Goal: Information Seeking & Learning: Find specific fact

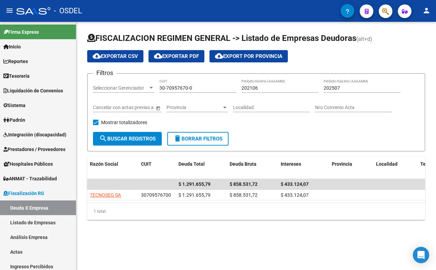
scroll to position [144, 0]
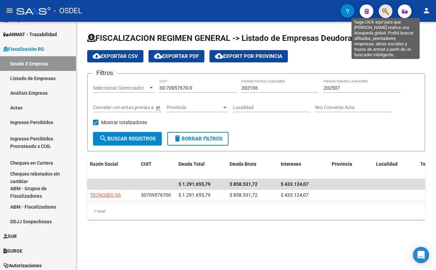
click at [385, 15] on icon "button" at bounding box center [385, 11] width 7 height 8
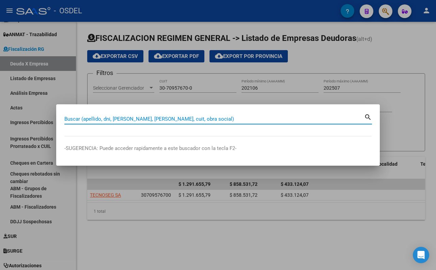
click at [314, 119] on input "Buscar (apellido, dni, [PERSON_NAME], [PERSON_NAME], cuit, obra social)" at bounding box center [214, 119] width 300 height 6
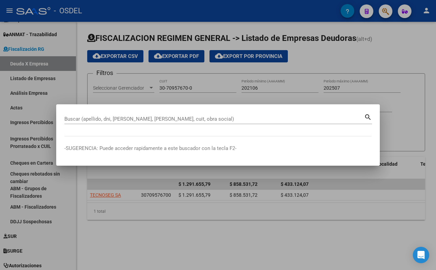
click at [321, 226] on div at bounding box center [218, 135] width 436 height 270
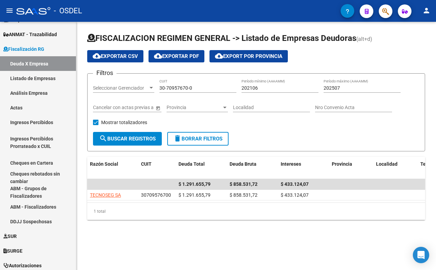
click at [390, 11] on button "button" at bounding box center [386, 11] width 14 height 14
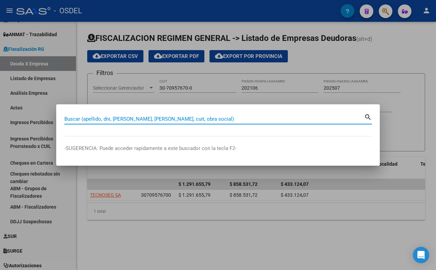
click at [202, 119] on input "Buscar (apellido, dni, [PERSON_NAME], [PERSON_NAME], cuit, obra social)" at bounding box center [214, 119] width 300 height 6
click at [199, 119] on input "Buscar (apellido, dni, [PERSON_NAME], [PERSON_NAME], cuit, obra social)" at bounding box center [214, 119] width 300 height 6
type input "[PERSON_NAME]"
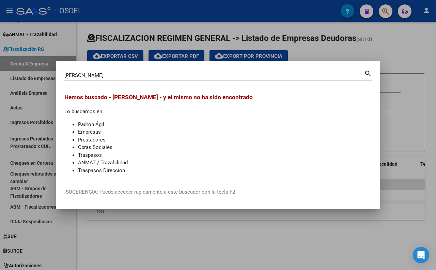
click at [370, 74] on mat-icon "search" at bounding box center [368, 73] width 8 height 8
click at [330, 46] on div at bounding box center [218, 135] width 436 height 270
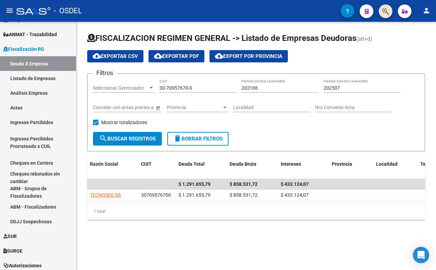
click at [387, 16] on span "button" at bounding box center [385, 11] width 7 height 14
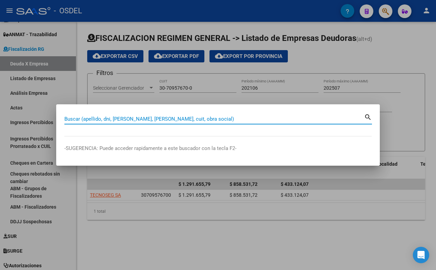
click at [292, 120] on input "Buscar (apellido, dni, [PERSON_NAME], [PERSON_NAME], cuit, obra social)" at bounding box center [214, 119] width 300 height 6
type input "chaaban"
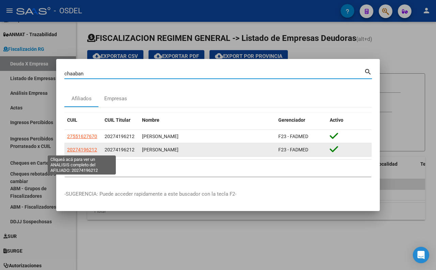
click at [80, 152] on span "20274196212" at bounding box center [82, 149] width 30 height 5
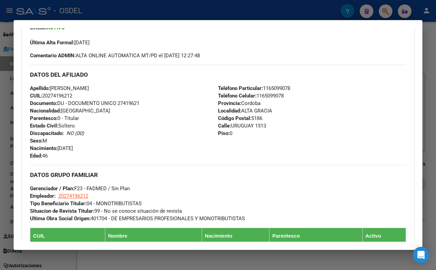
scroll to position [189, 0]
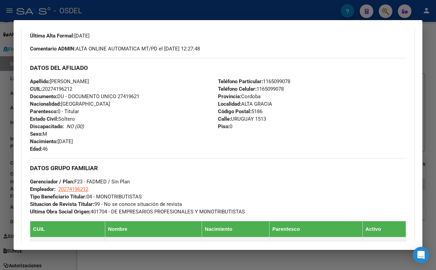
drag, startPoint x: 51, startPoint y: 100, endPoint x: 85, endPoint y: 107, distance: 34.5
click at [85, 107] on div "Apellido: [PERSON_NAME]: 20274196212 Documento: DU - DOCUMENTO UNICO 27419621 N…" at bounding box center [124, 115] width 188 height 75
copy div "[PERSON_NAME]: 20274196212"
click at [243, 153] on div "Teléfono Particular: [PHONE_NUMBER] Teléfono Celular: [PHONE_NUMBER] Provincia:…" at bounding box center [312, 115] width 188 height 75
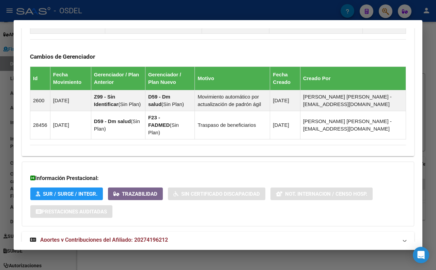
scroll to position [442, 0]
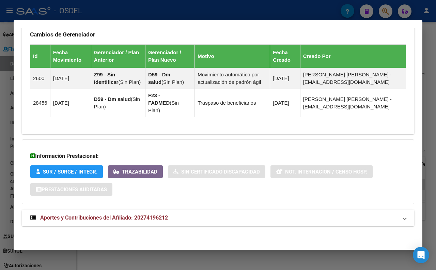
click at [160, 217] on span "Aportes y Contribuciones del Afiliado: 20274196212" at bounding box center [104, 217] width 128 height 6
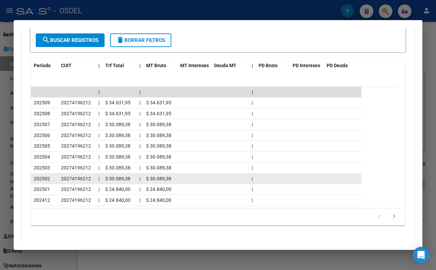
scroll to position [748, 0]
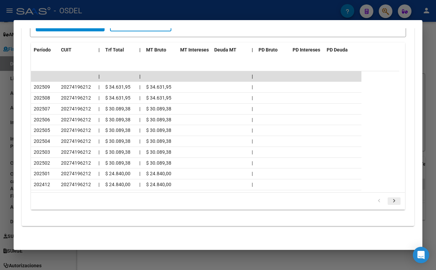
click at [391, 202] on icon "go to next page" at bounding box center [394, 202] width 9 height 8
click at [391, 204] on icon "go to next page" at bounding box center [394, 202] width 9 height 8
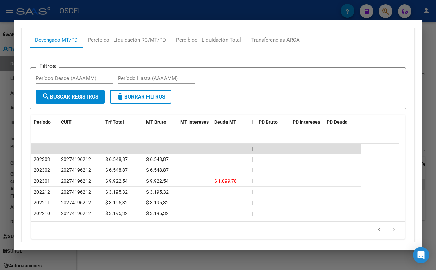
scroll to position [553, 0]
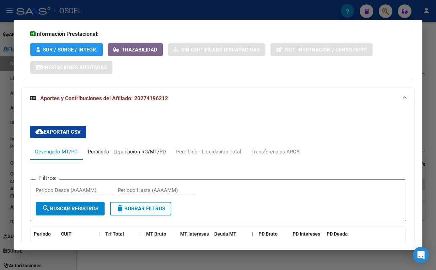
click at [157, 160] on div "Percibido - Liquidación RG/MT/PD" at bounding box center [127, 151] width 88 height 16
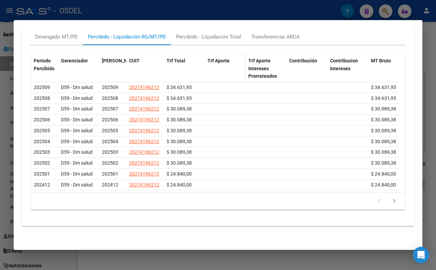
scroll to position [686, 0]
click at [394, 201] on link "go to next page" at bounding box center [394, 200] width 13 height 7
click at [393, 202] on link "go to next page" at bounding box center [394, 200] width 13 height 7
click at [391, 202] on icon "go to next page" at bounding box center [394, 202] width 9 height 8
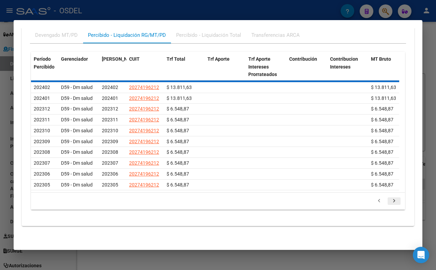
scroll to position [653, 0]
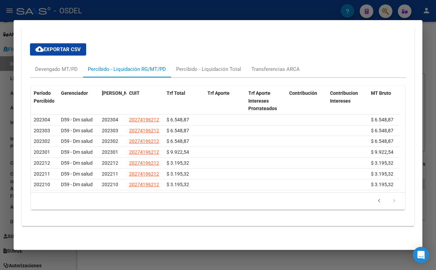
click at [391, 202] on icon "go to next page" at bounding box center [394, 202] width 9 height 8
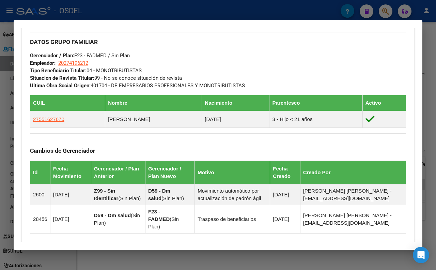
scroll to position [312, 0]
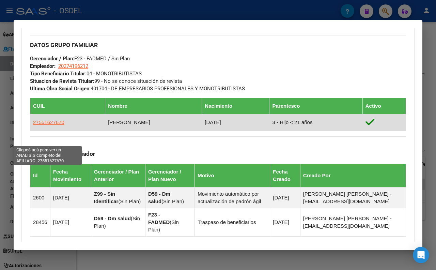
click at [59, 125] on span "27551627670" at bounding box center [48, 122] width 31 height 6
type textarea "27551627670"
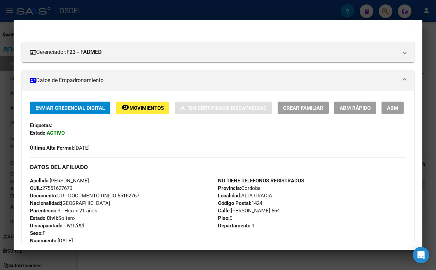
scroll to position [92, 0]
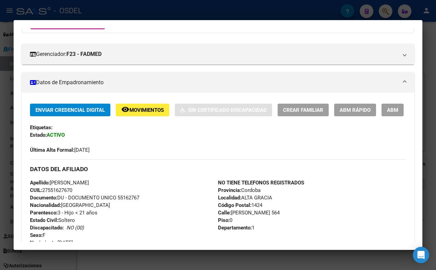
drag, startPoint x: 44, startPoint y: 209, endPoint x: 80, endPoint y: 210, distance: 36.8
click at [80, 210] on div "Apellido: [PERSON_NAME]: 27551627670 Documento: DU - DOCUMENTO UNICO 55162767 N…" at bounding box center [124, 216] width 188 height 75
copy span "27551627670"
